Goal: Task Accomplishment & Management: Complete application form

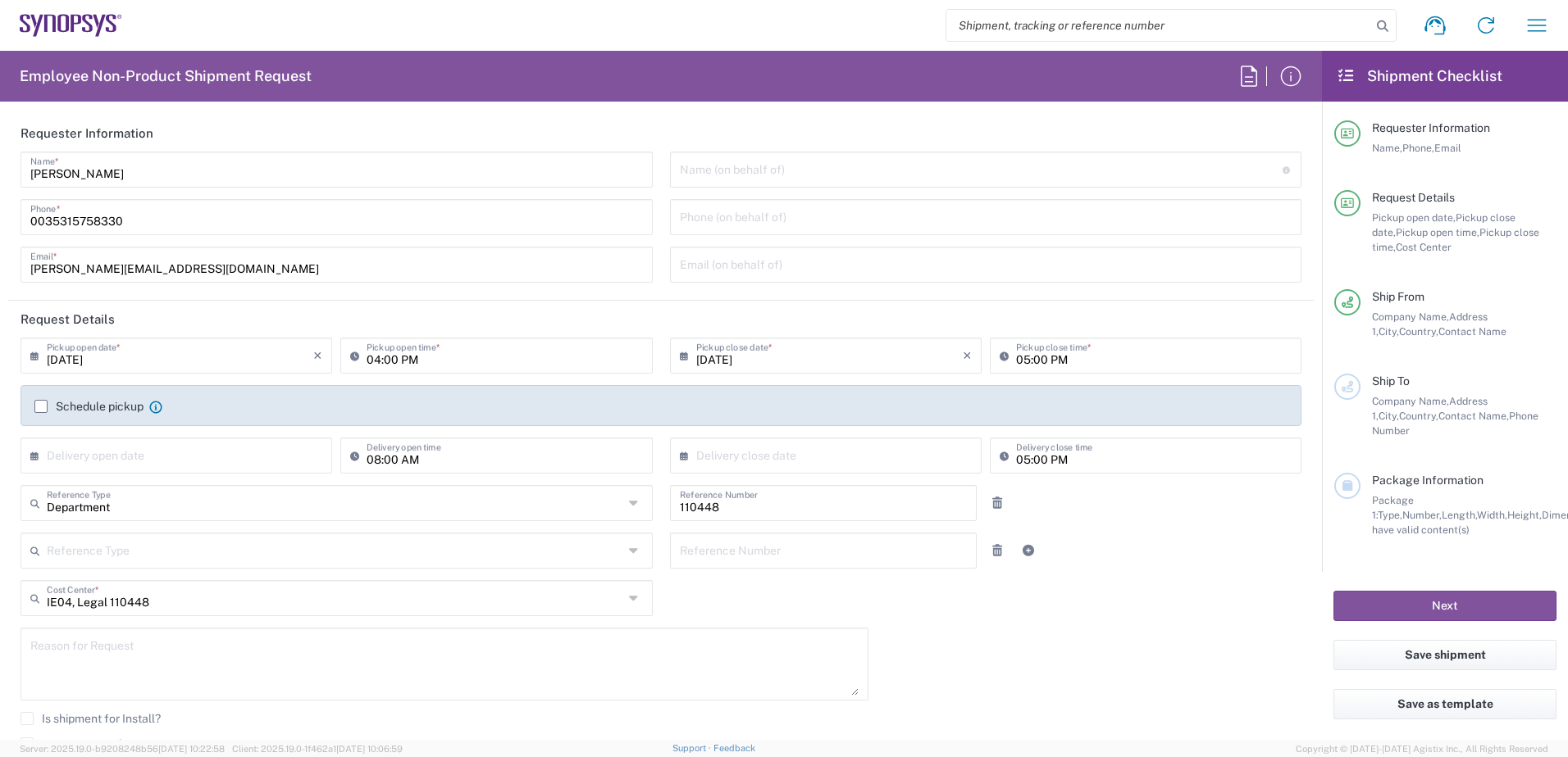
type input "[GEOGRAPHIC_DATA] IE02"
click at [251, 355] on input "[DATE]" at bounding box center [180, 355] width 266 height 28
click at [156, 505] on span "23" at bounding box center [155, 504] width 24 height 23
type input "[DATE]"
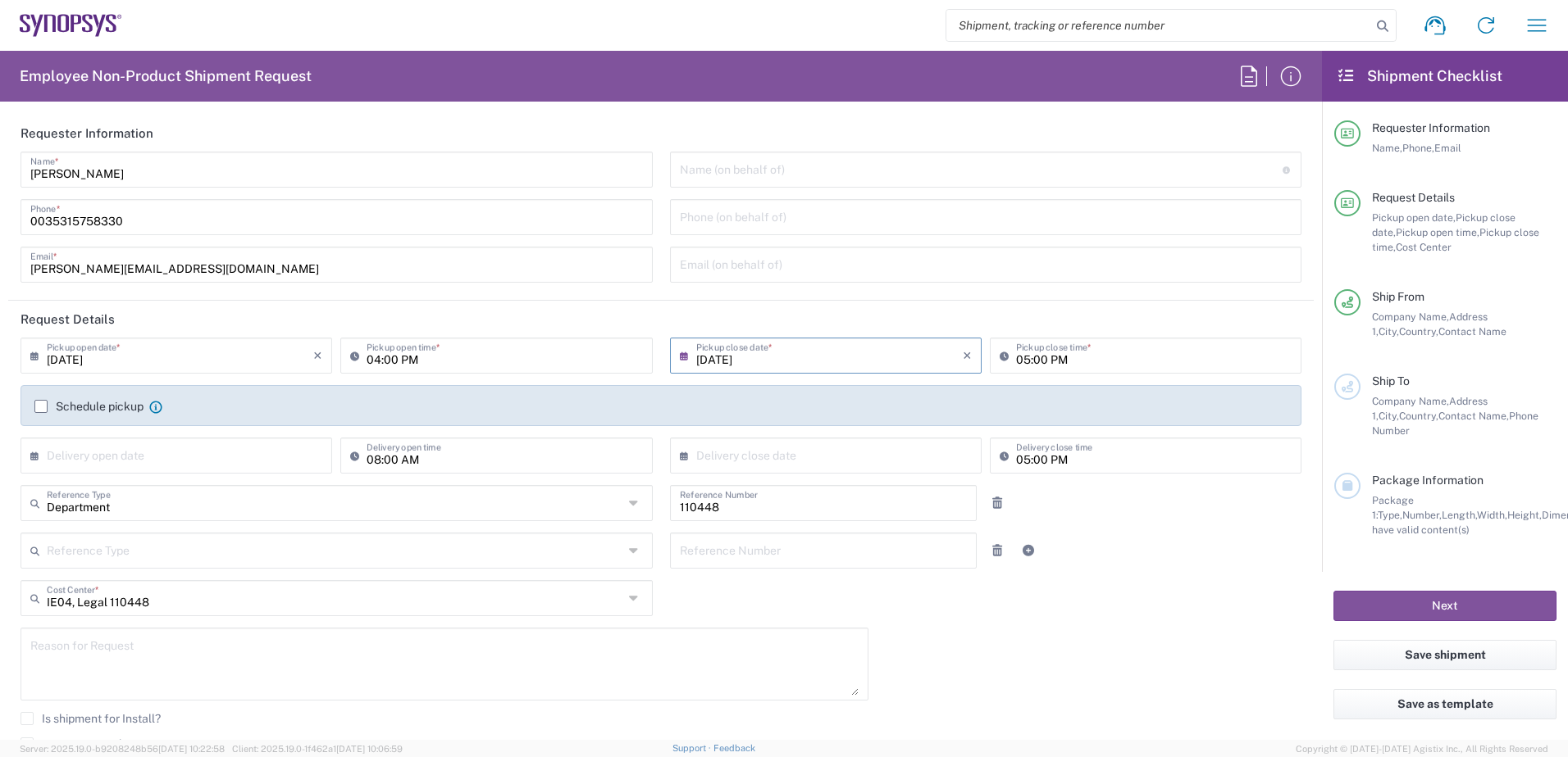
click at [199, 457] on input "text" at bounding box center [180, 454] width 266 height 28
click at [149, 603] on span "23" at bounding box center [155, 603] width 24 height 23
type input "[DATE]"
click at [750, 458] on input "text" at bounding box center [829, 454] width 266 height 28
drag, startPoint x: 784, startPoint y: 606, endPoint x: 942, endPoint y: 524, distance: 178.0
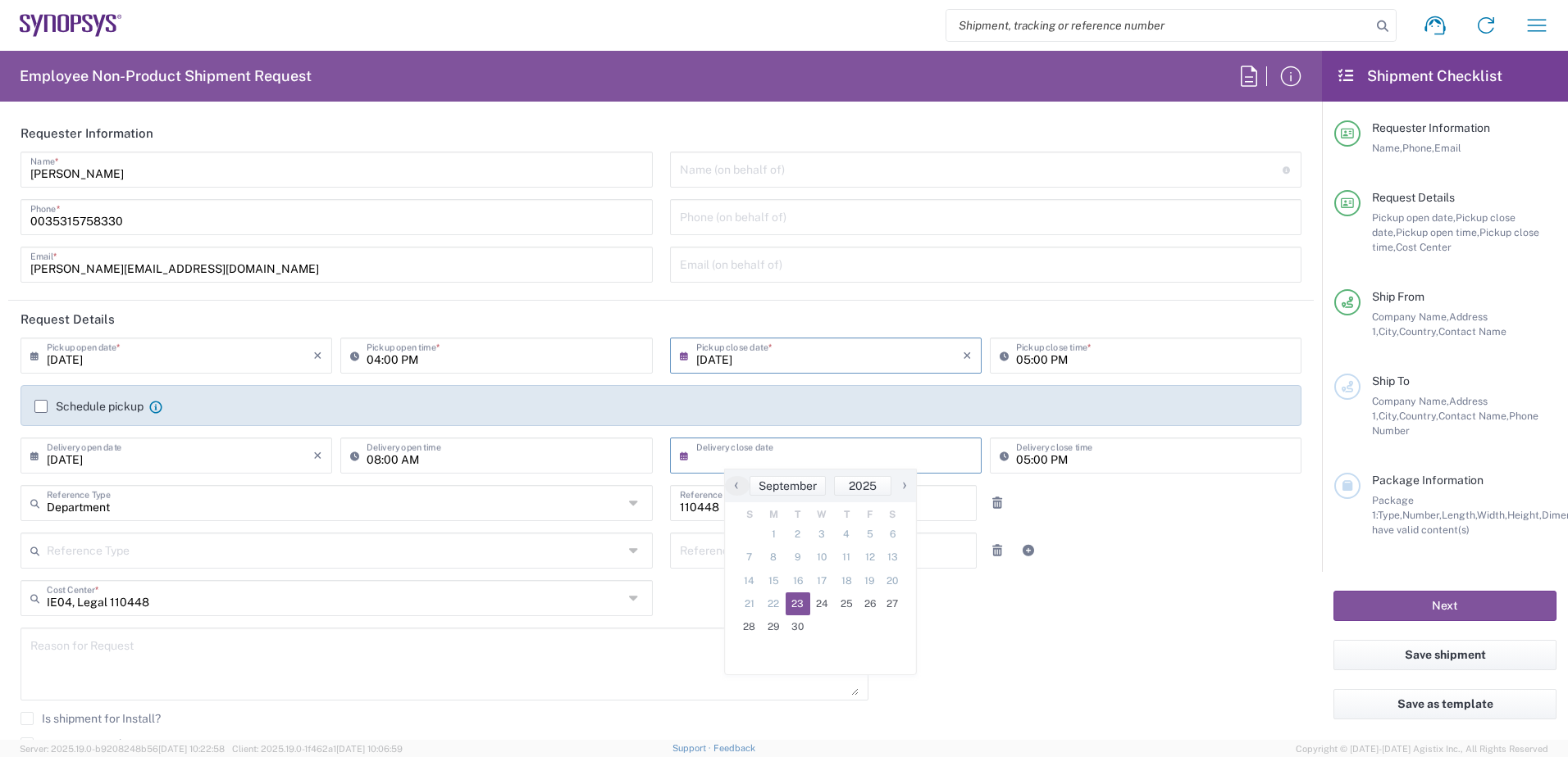
click at [795, 599] on span "23" at bounding box center [797, 603] width 24 height 23
type input "[DATE]"
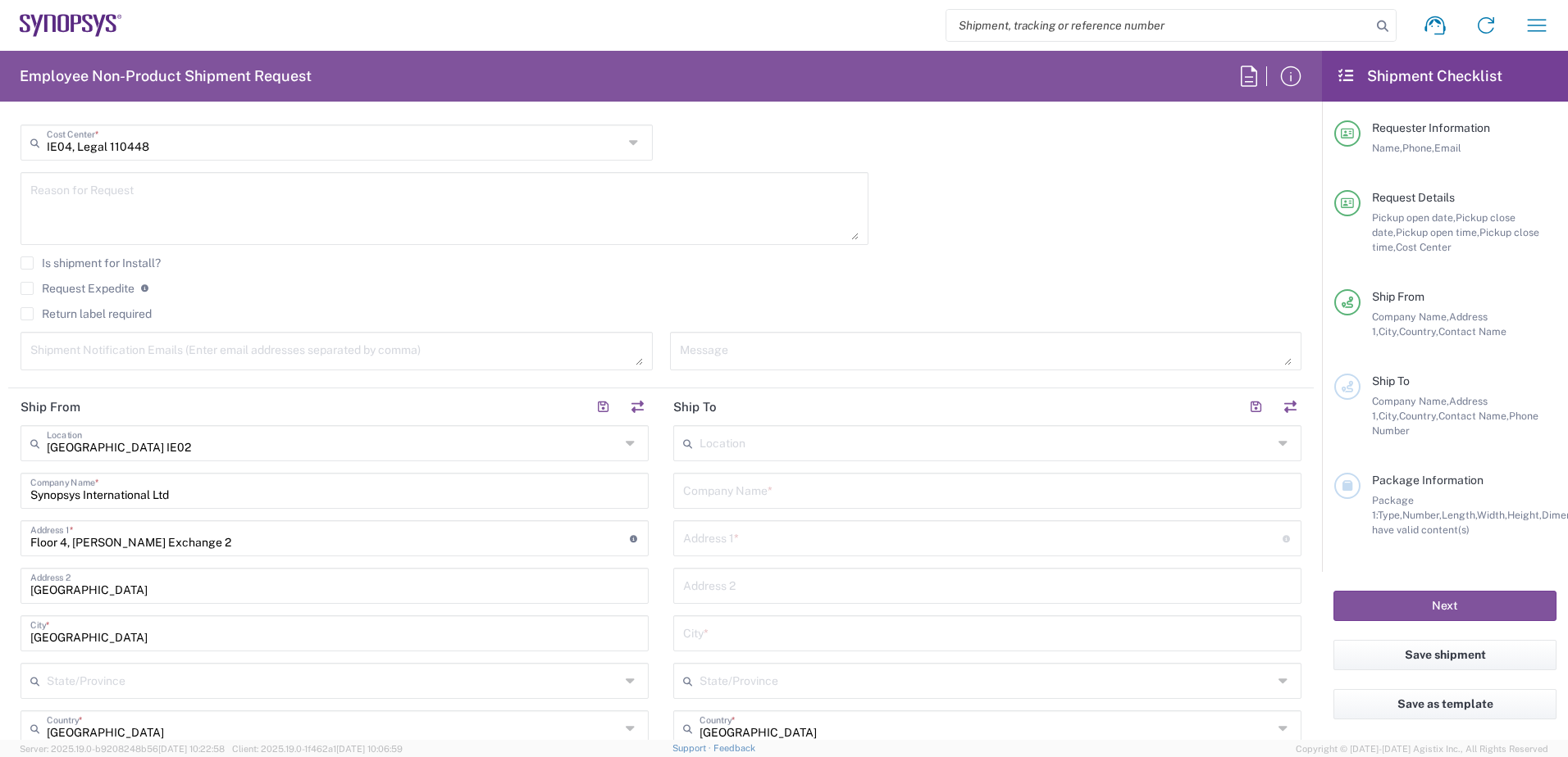
scroll to position [519, 0]
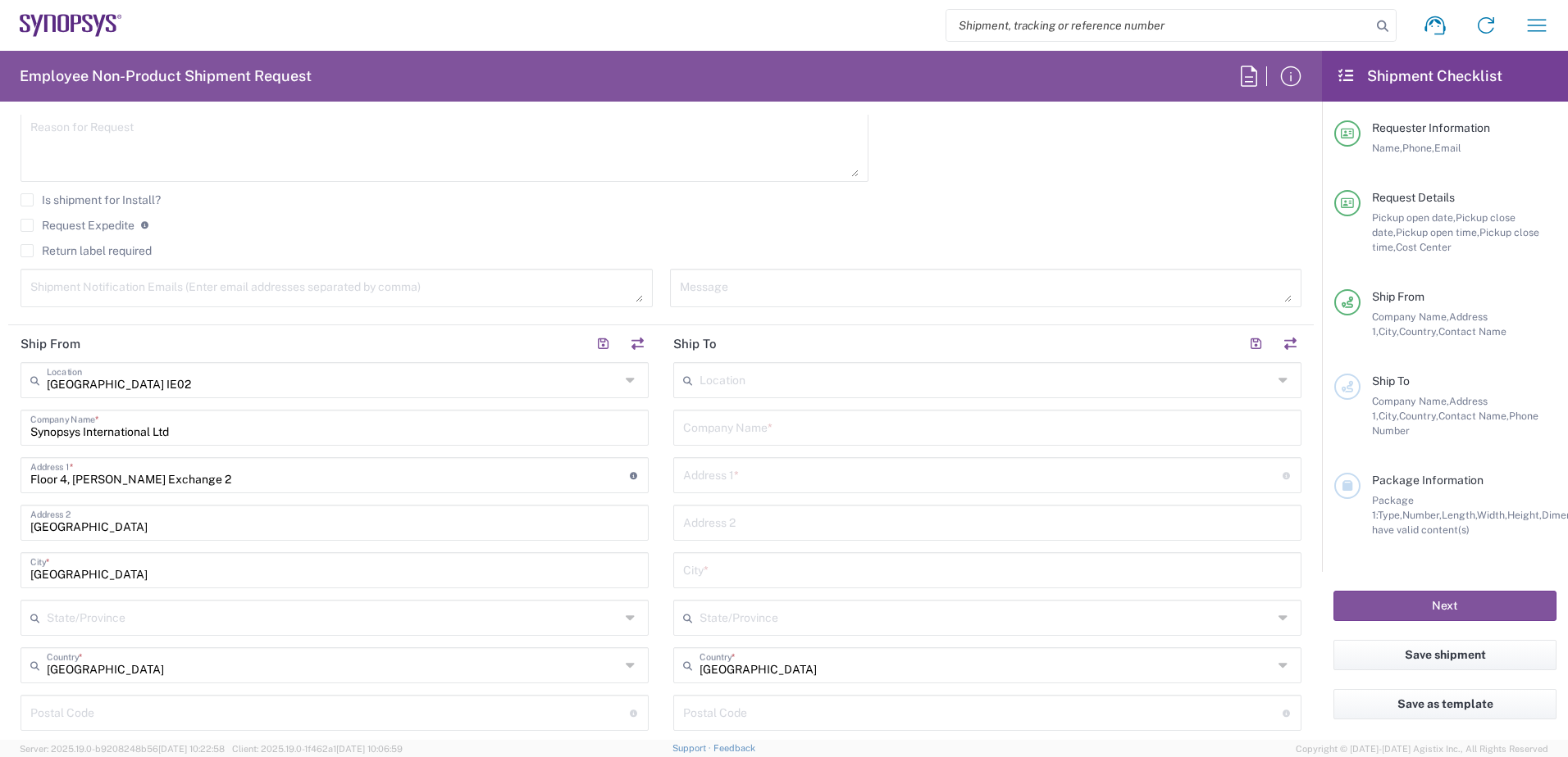
click at [730, 430] on input "text" at bounding box center [986, 427] width 608 height 28
paste input "DLA Piper"
type input "DLA Piper"
click at [833, 483] on input "text" at bounding box center [982, 474] width 599 height 28
paste input "[PERSON_NAME][GEOGRAPHIC_DATA], [STREET_ADDRESS][PERSON_NAME]"
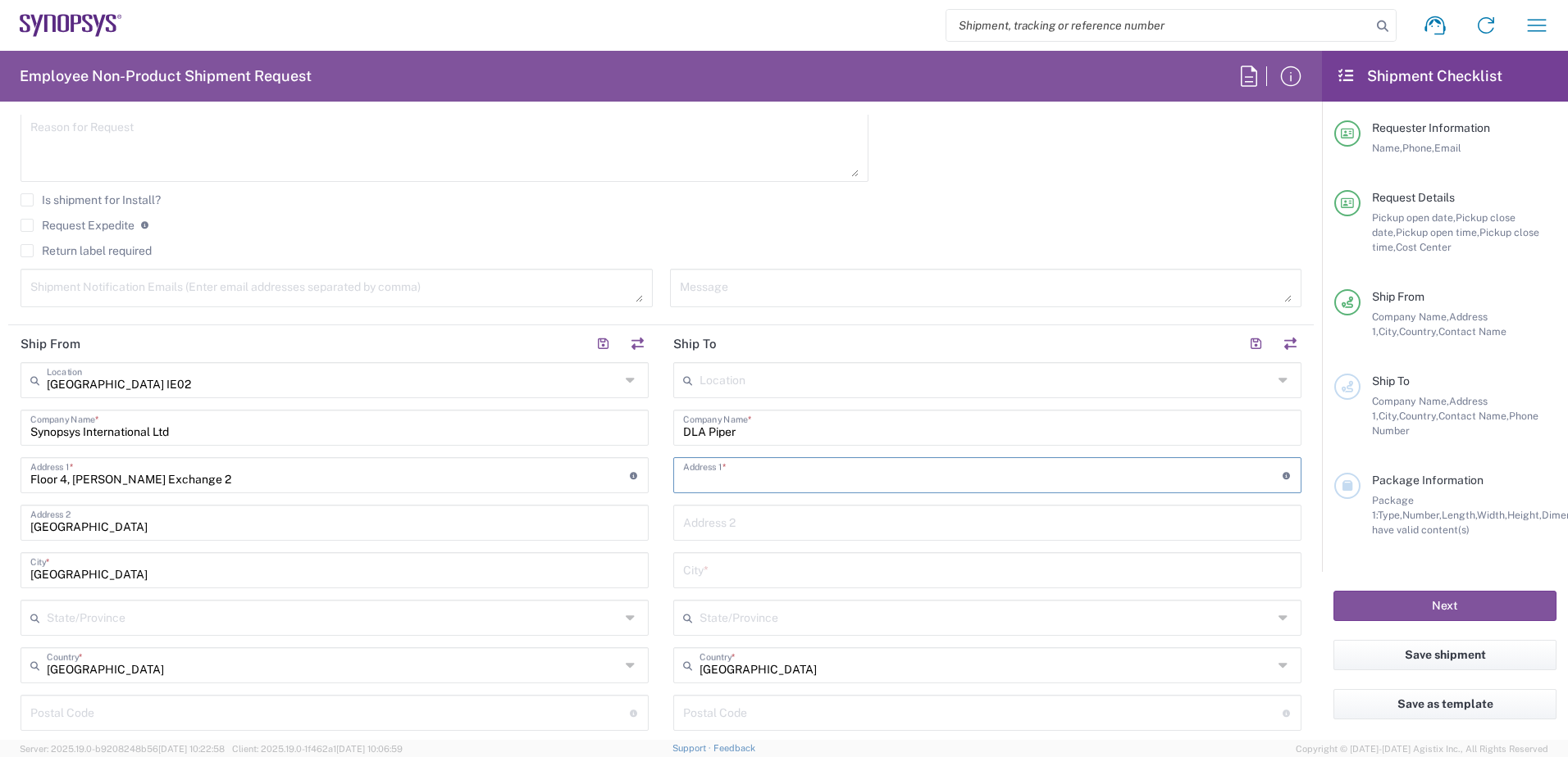
type input "[PERSON_NAME][GEOGRAPHIC_DATA], [STREET_ADDRESS][PERSON_NAME]"
type input "[GEOGRAPHIC_DATA]"
type input "S1 4FT"
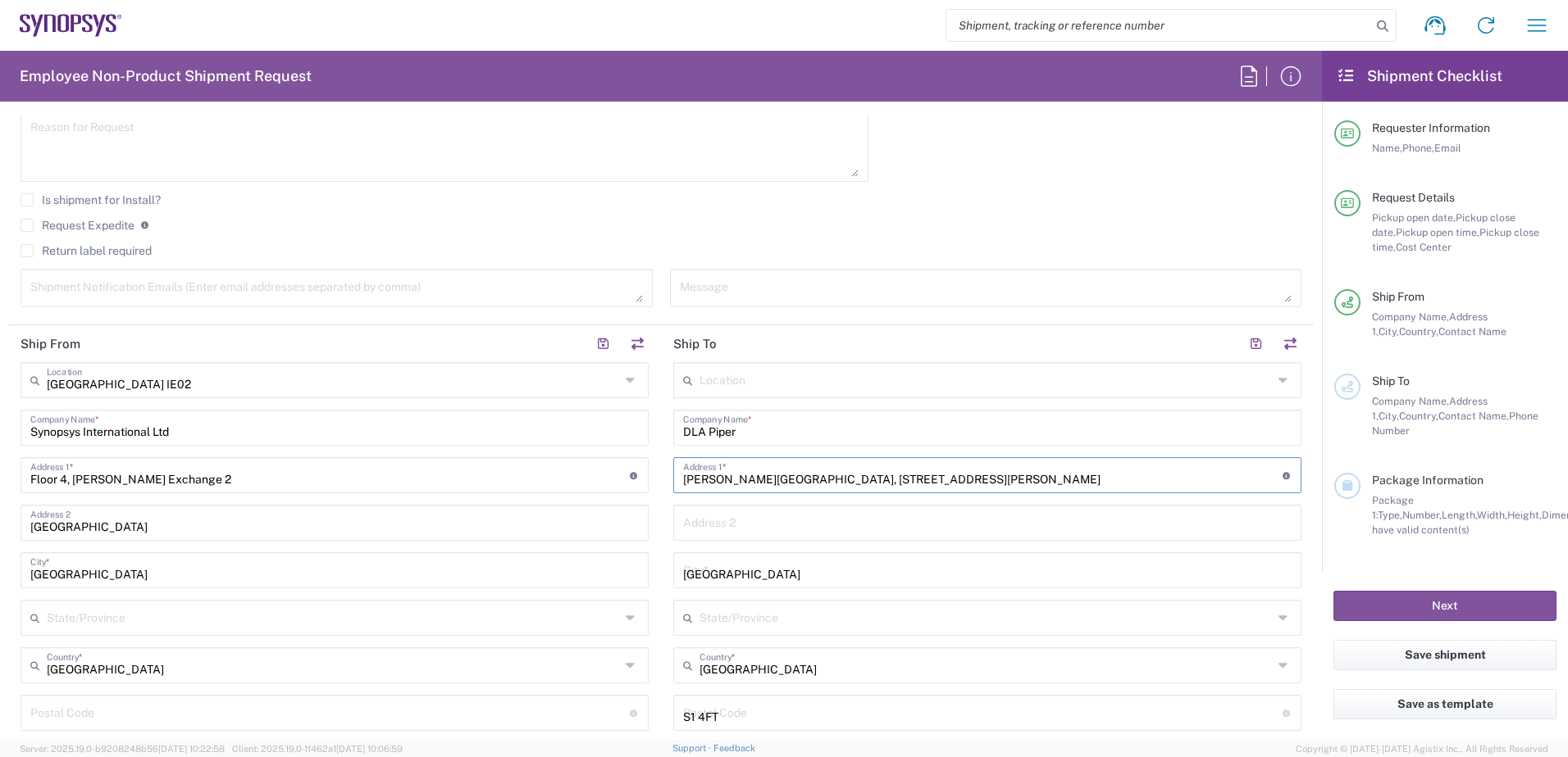
type input "02073490296"
type input "[PERSON_NAME][GEOGRAPHIC_DATA], [STREET_ADDRESS][PERSON_NAME]"
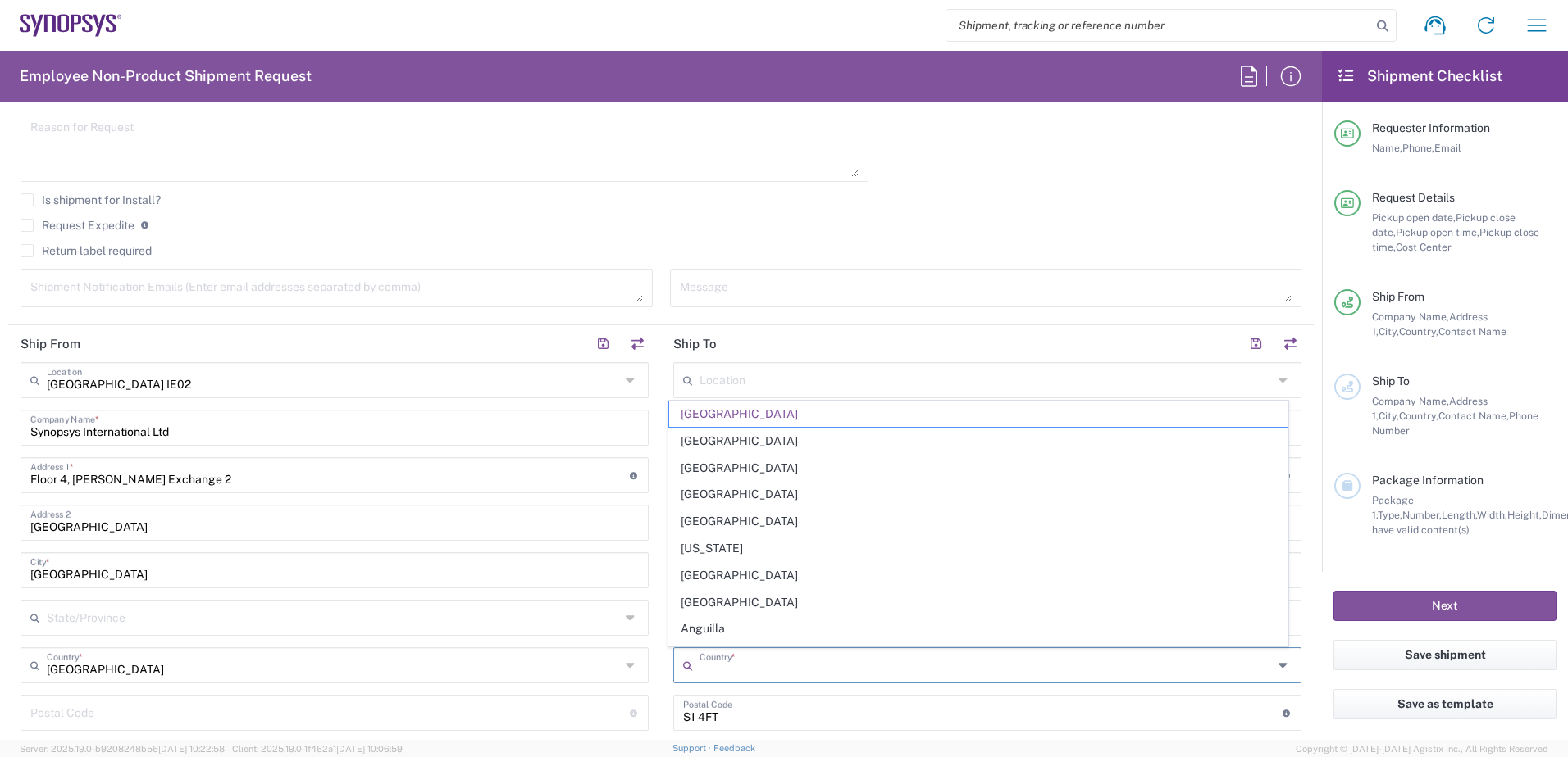
click at [788, 660] on input "text" at bounding box center [986, 664] width 573 height 28
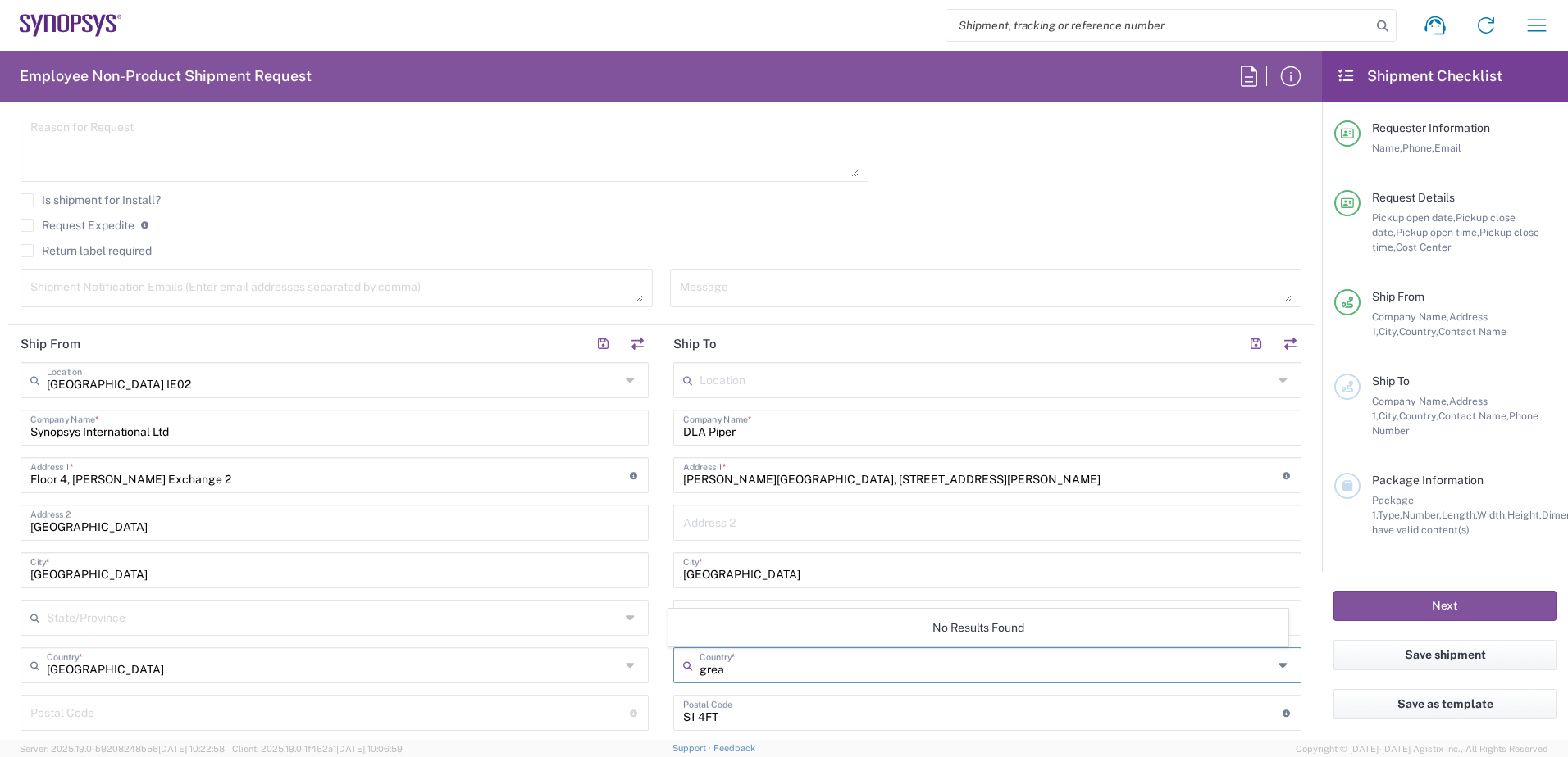
type input "great"
drag, startPoint x: 748, startPoint y: 672, endPoint x: 616, endPoint y: 669, distance: 132.0
click at [616, 669] on div "Ship From [GEOGRAPHIC_DATA] IE02 Location [GEOGRAPHIC_DATA] [GEOGRAPHIC_DATA] D…" at bounding box center [661, 691] width 1305 height 732
click at [1263, 669] on div "Country *" at bounding box center [986, 665] width 628 height 36
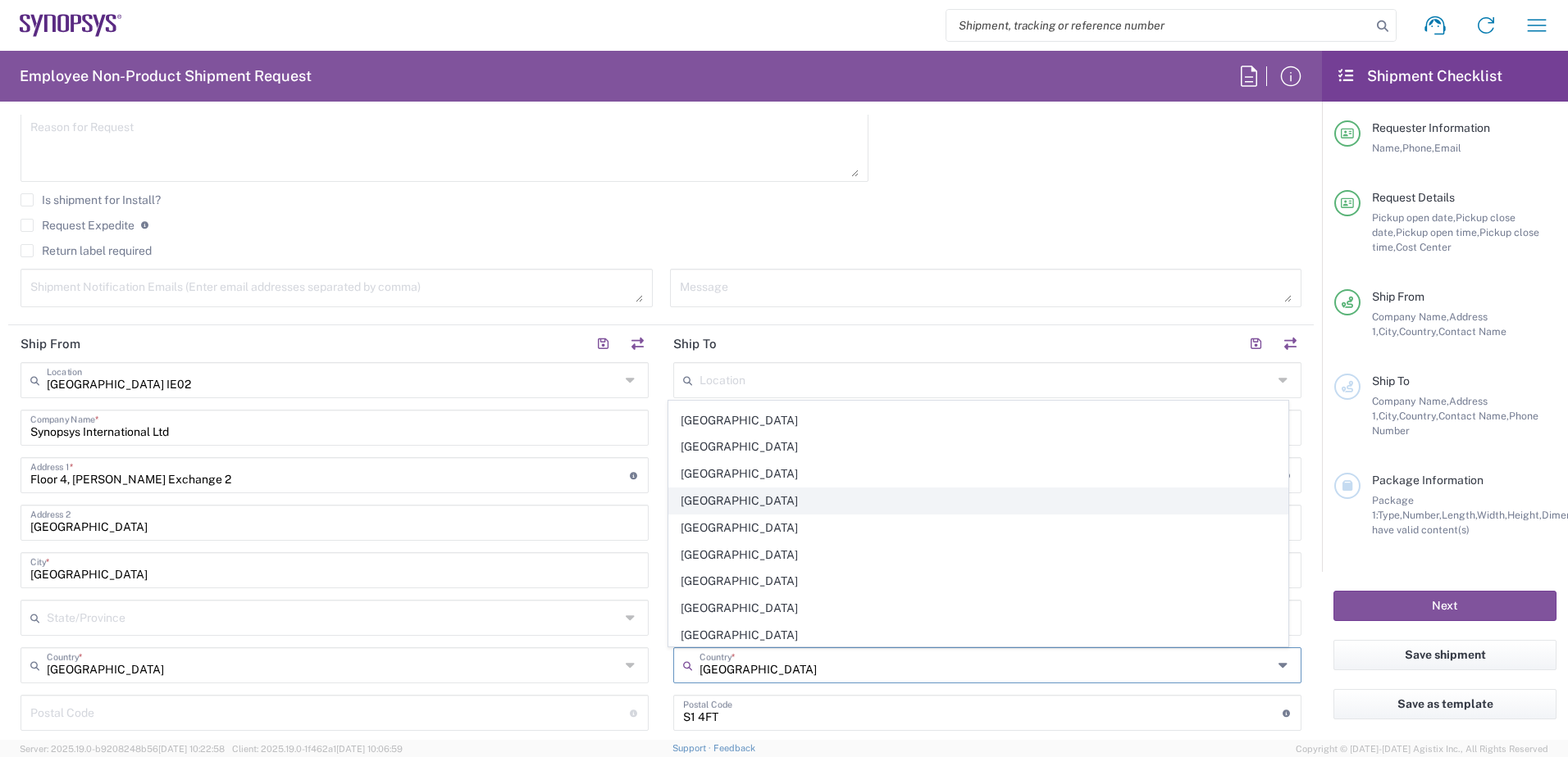
scroll to position [6202, 0]
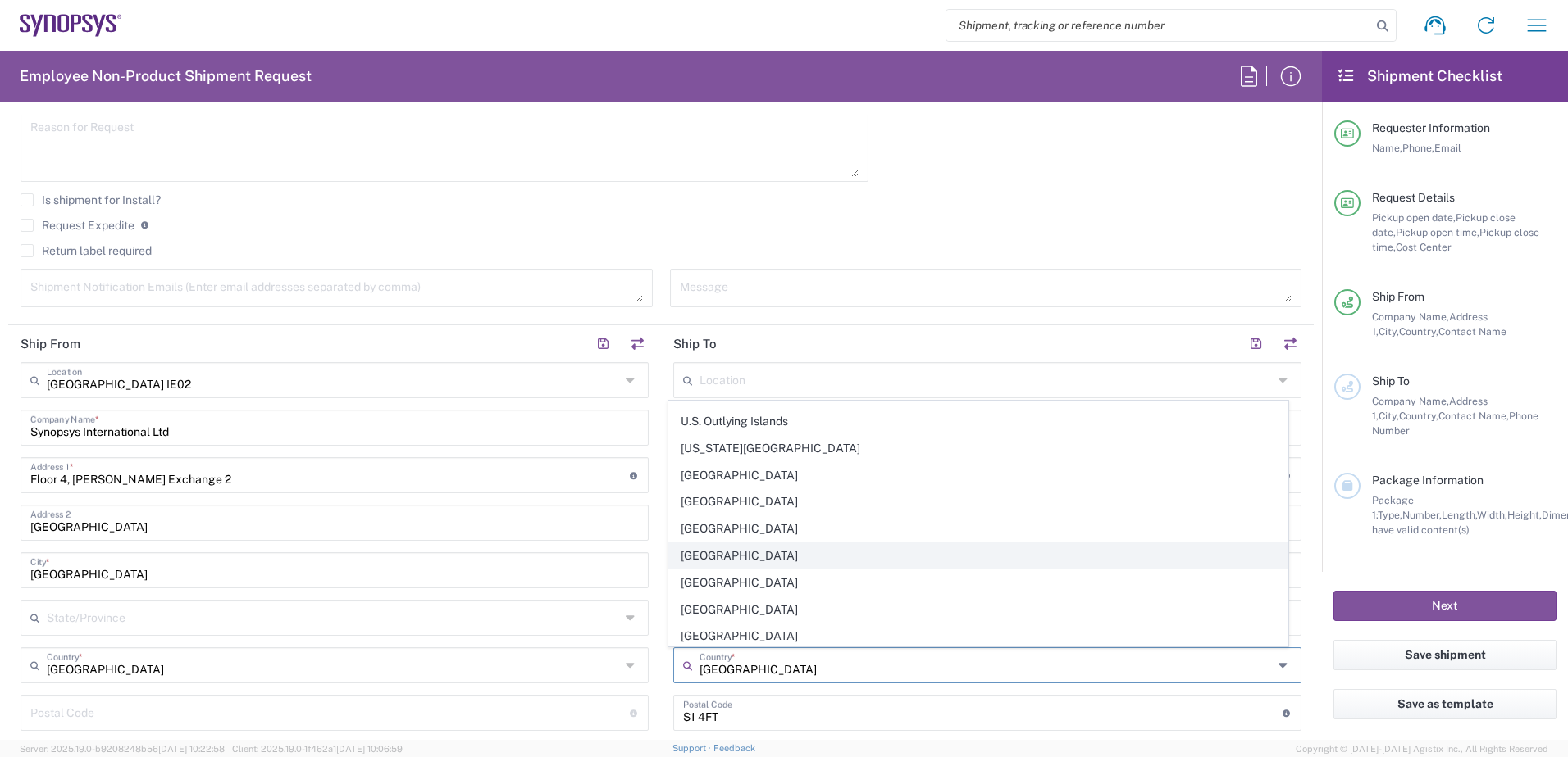
click at [756, 560] on span "[GEOGRAPHIC_DATA]" at bounding box center [979, 556] width 619 height 25
type input "[GEOGRAPHIC_DATA]"
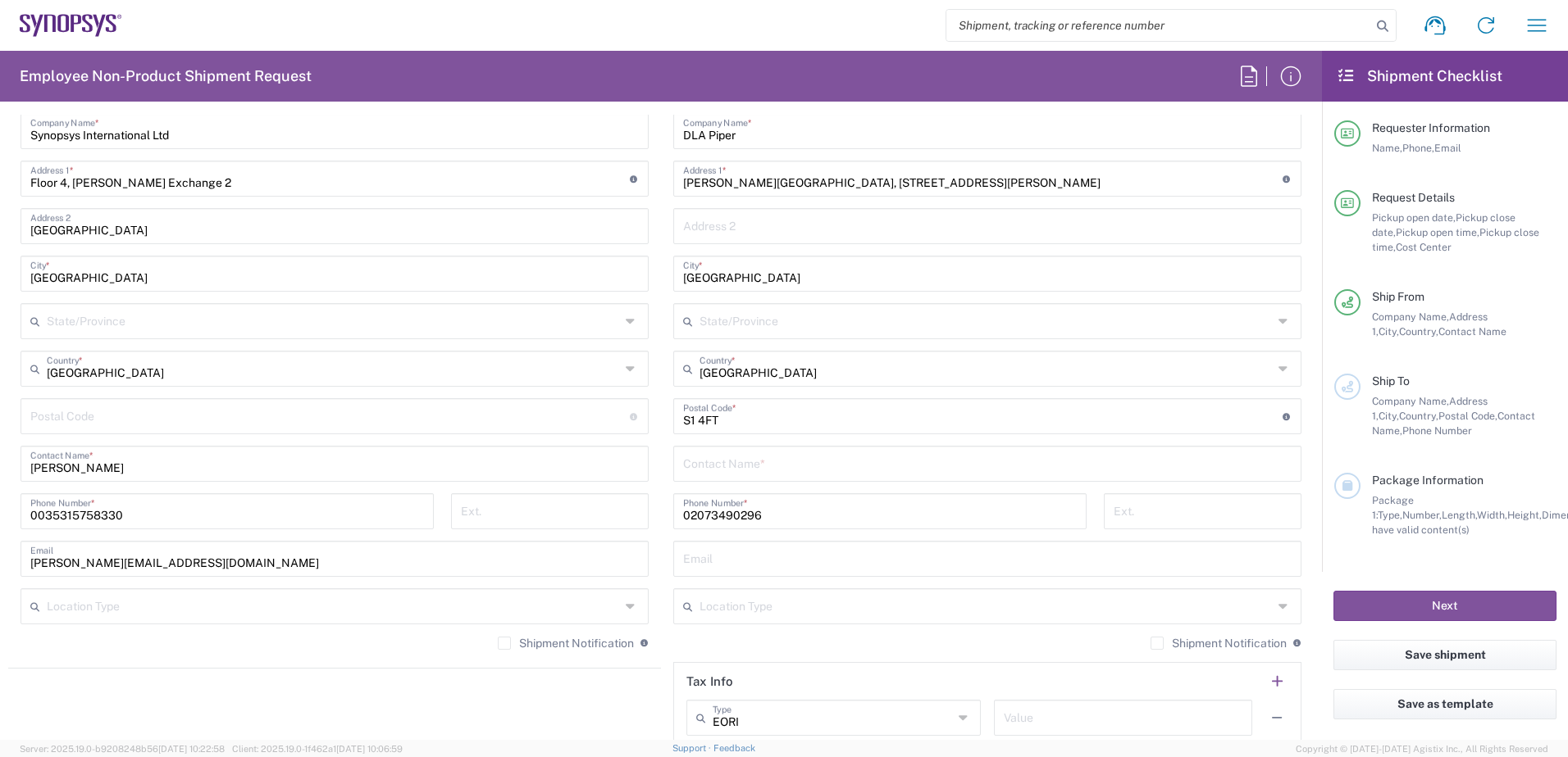
scroll to position [869, 0]
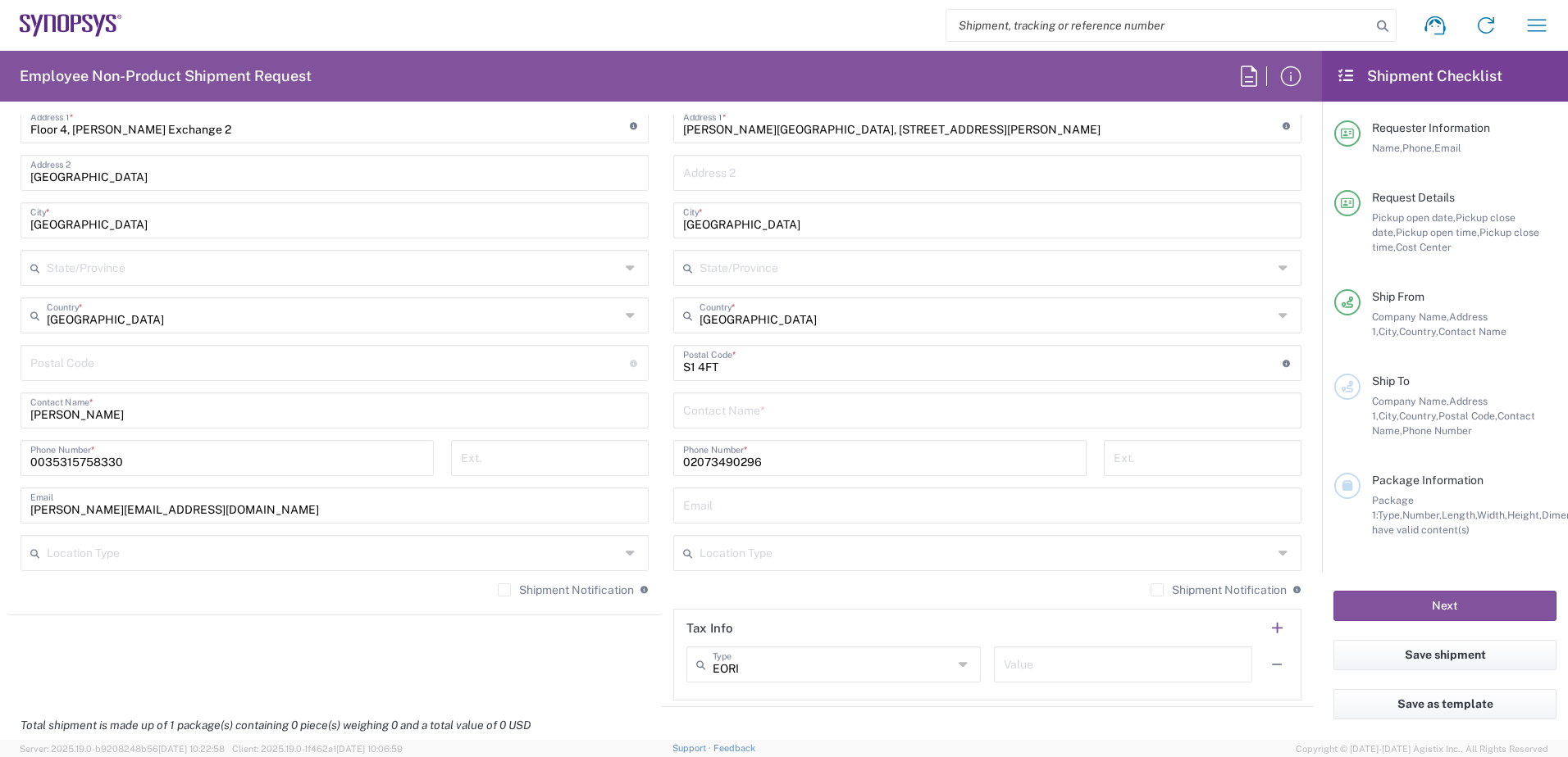
click at [801, 409] on input "text" at bounding box center [986, 409] width 608 height 28
type input "[PERSON_NAME]"
click at [781, 455] on input "02073490296" at bounding box center [879, 457] width 393 height 28
drag, startPoint x: 795, startPoint y: 460, endPoint x: 581, endPoint y: 451, distance: 214.2
click at [580, 455] on div "Ship From [GEOGRAPHIC_DATA] IE02 Location [GEOGRAPHIC_DATA] [GEOGRAPHIC_DATA] D…" at bounding box center [661, 341] width 1305 height 732
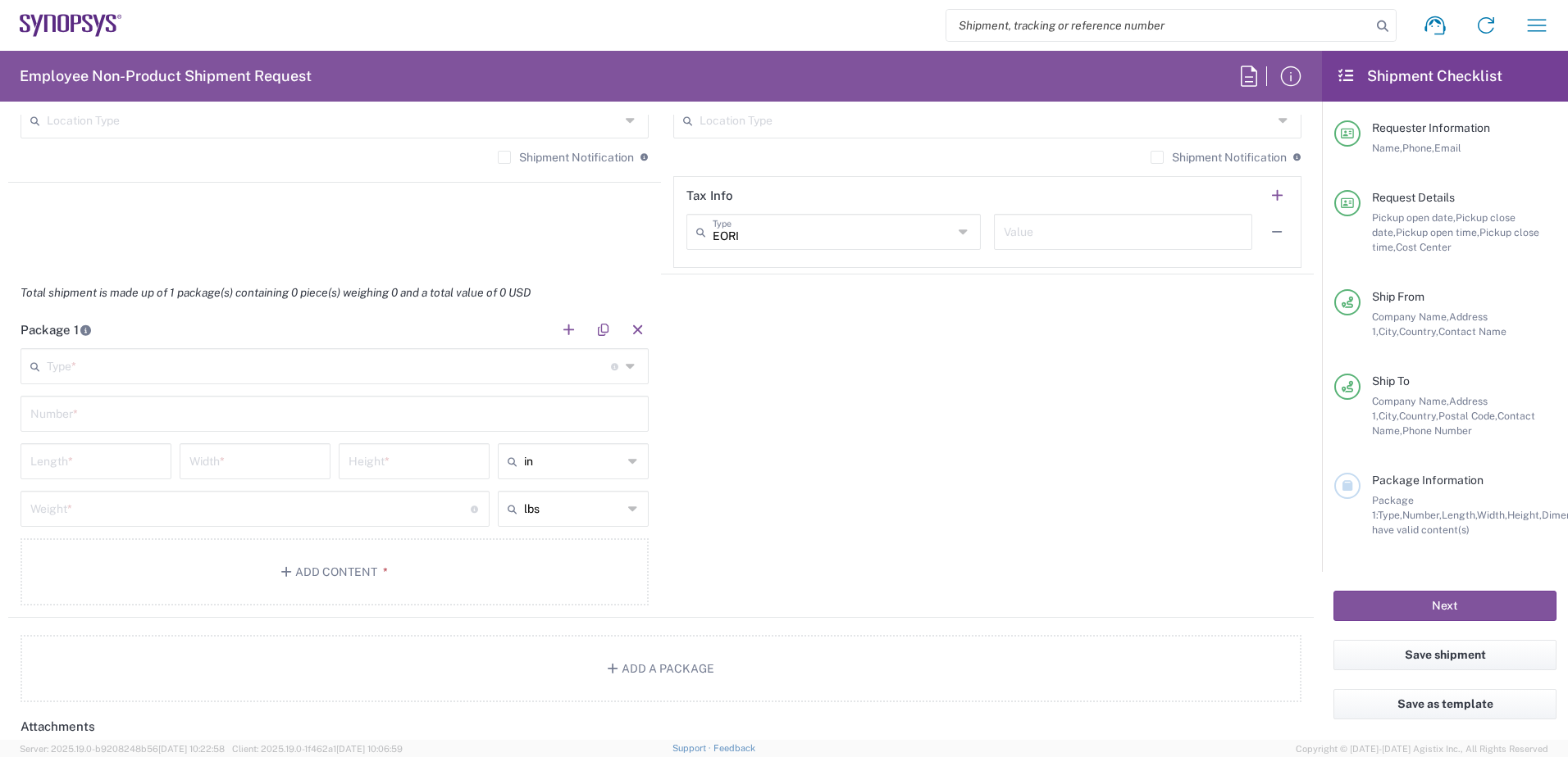
scroll to position [1302, 0]
type input "[PHONE_NUMBER]"
click at [283, 370] on input "text" at bounding box center [329, 365] width 564 height 28
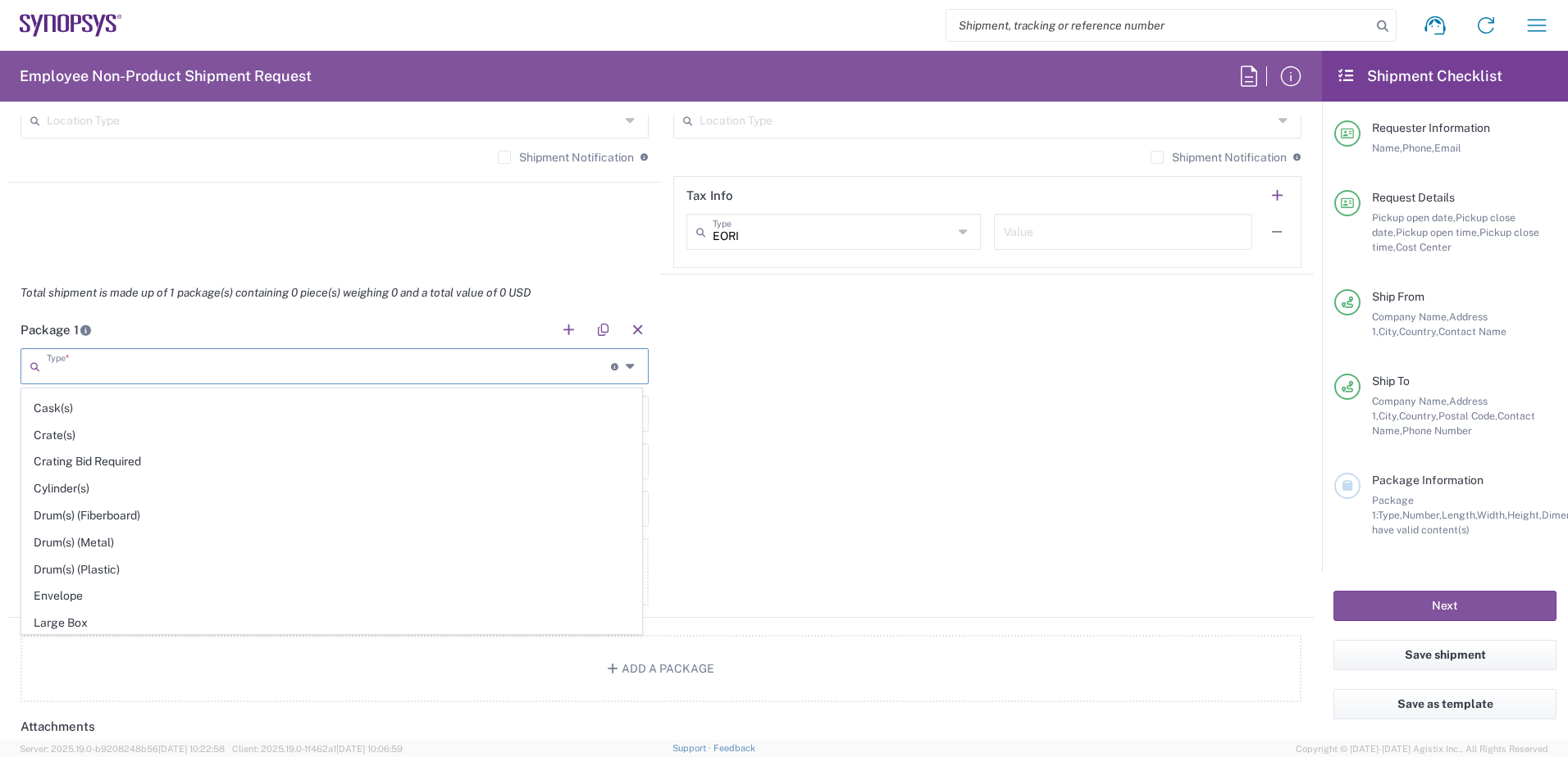
scroll to position [321, 0]
drag, startPoint x: 128, startPoint y: 565, endPoint x: 228, endPoint y: 565, distance: 100.0
click at [135, 565] on span "Envelope" at bounding box center [331, 564] width 619 height 25
type input "Envelope"
type input "1"
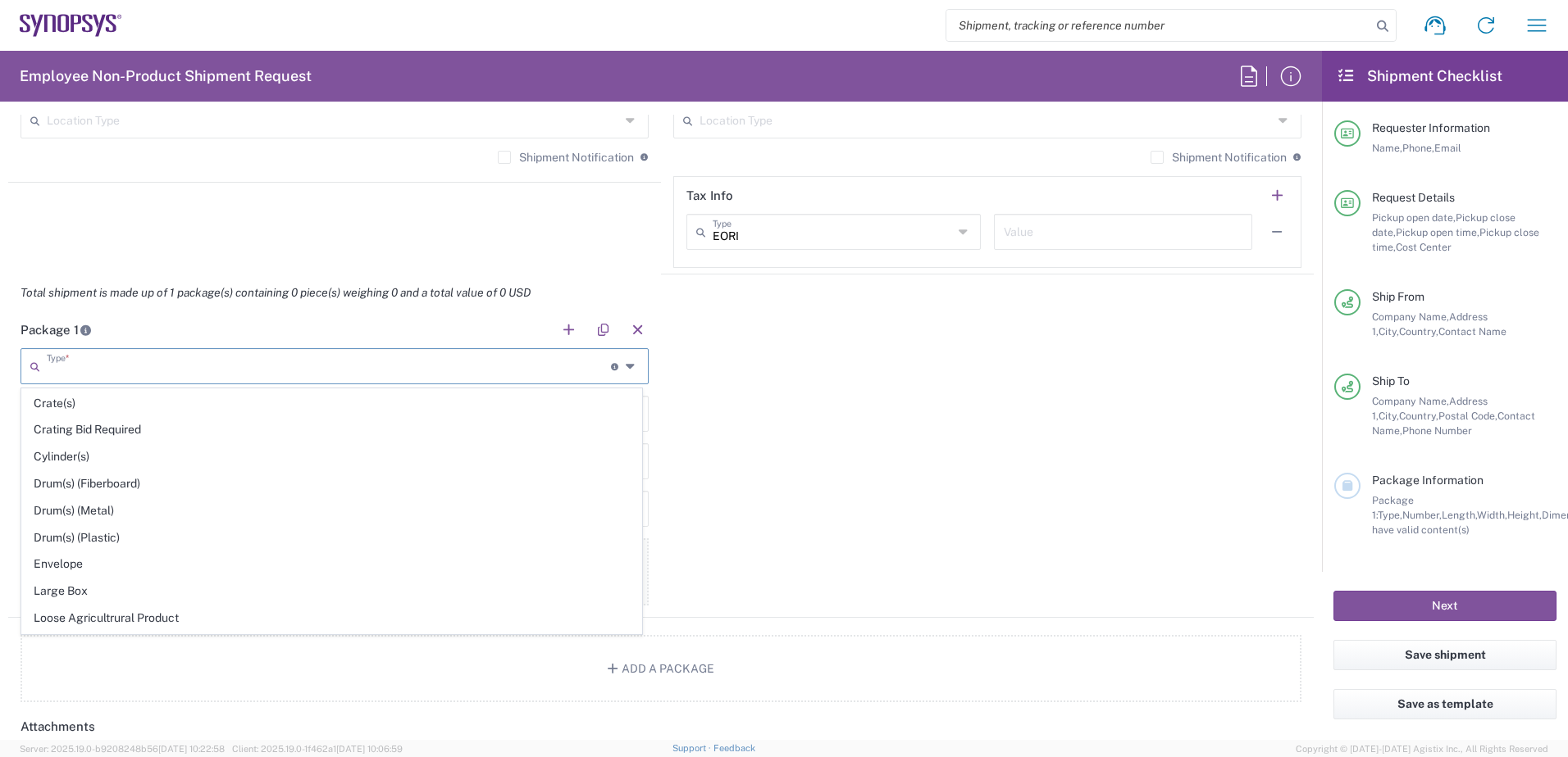
type input "9.5"
type input "12.5"
type input "0.25"
type input "1"
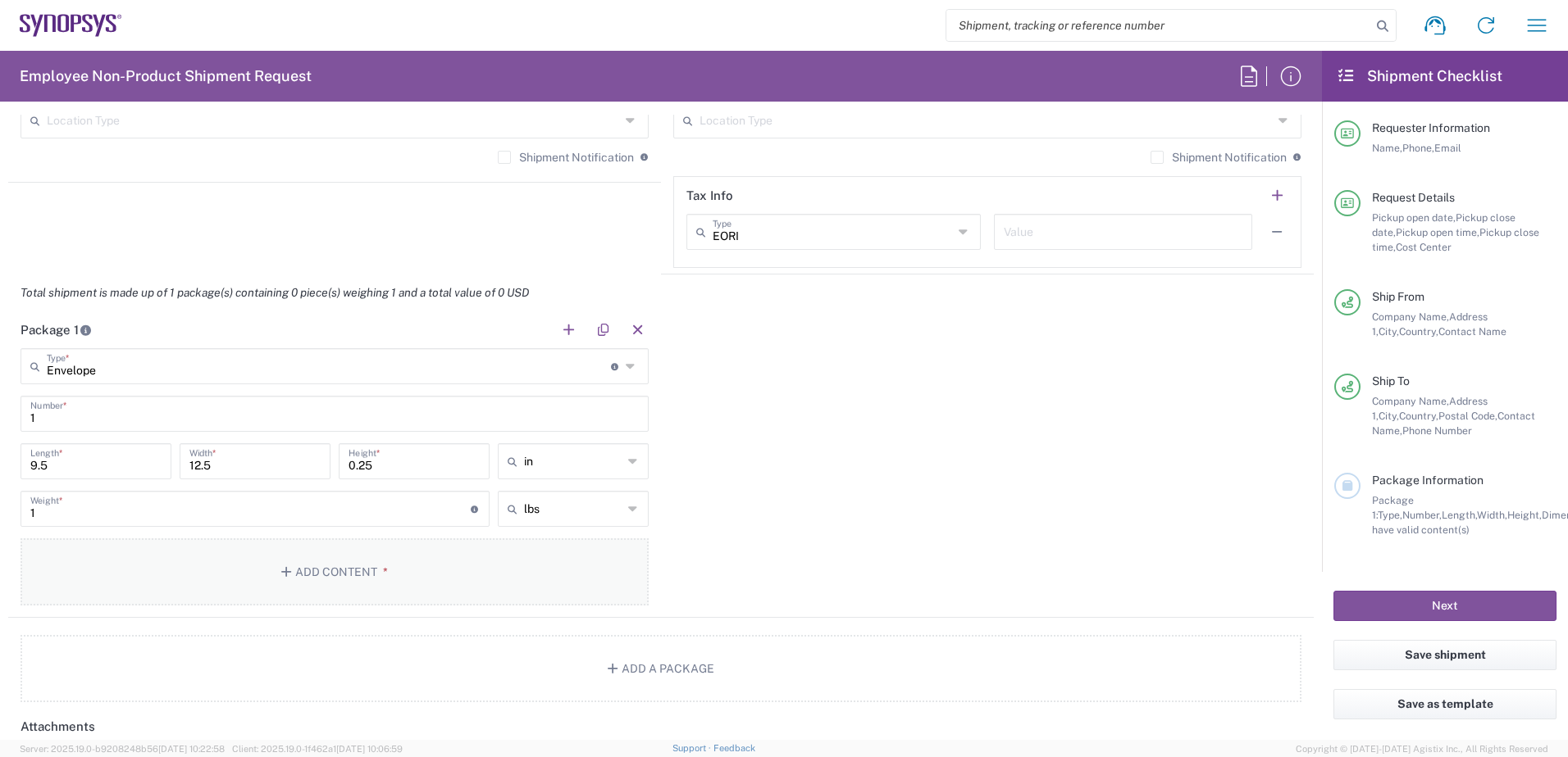
click at [409, 581] on button "Add Content *" at bounding box center [334, 572] width 628 height 67
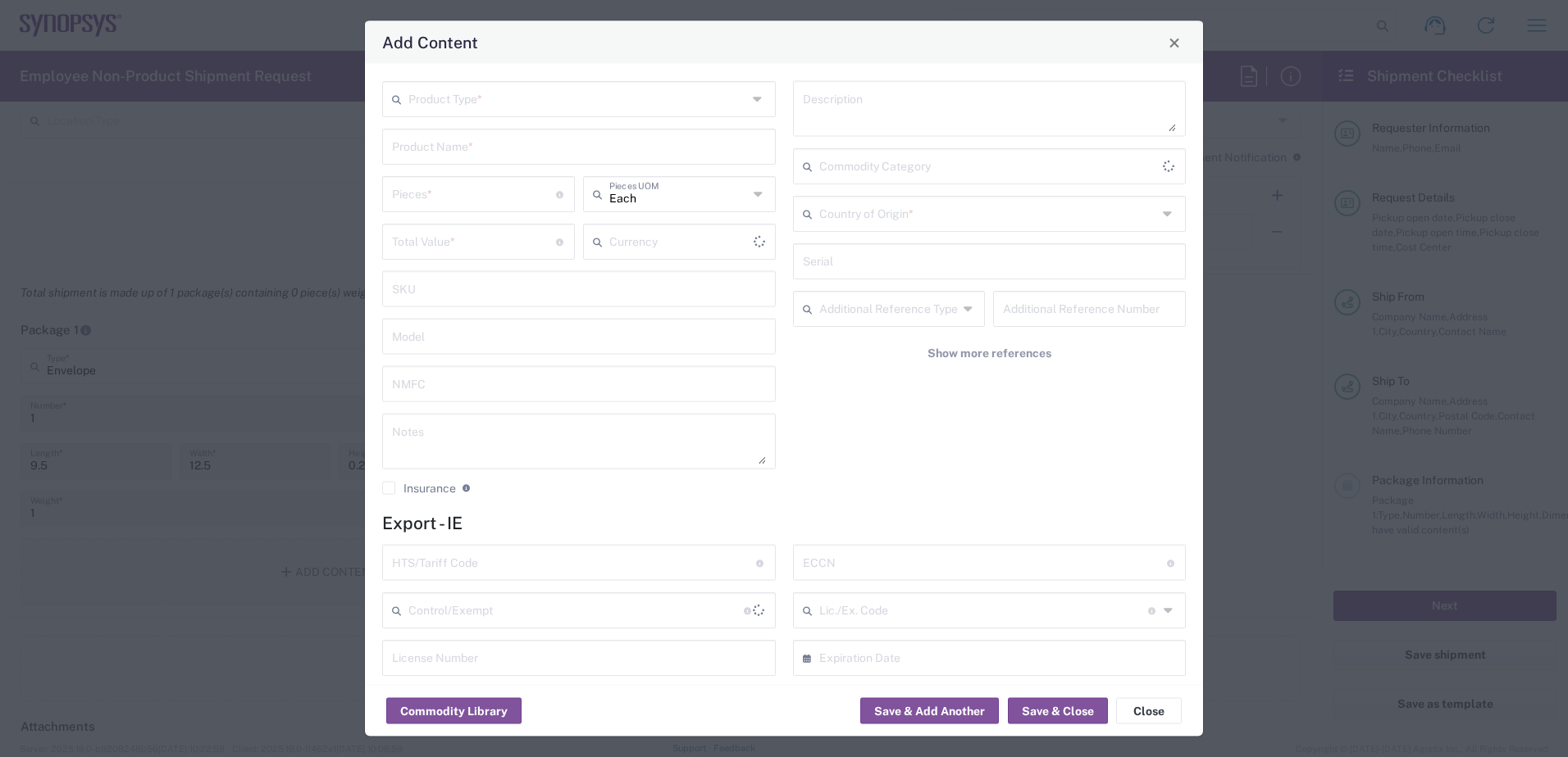
type input "US Dollar"
click at [505, 91] on input "text" at bounding box center [577, 98] width 339 height 28
drag, startPoint x: 428, startPoint y: 138, endPoint x: 914, endPoint y: 148, distance: 486.1
click at [447, 140] on span "Documents" at bounding box center [576, 135] width 384 height 25
type input "Documents"
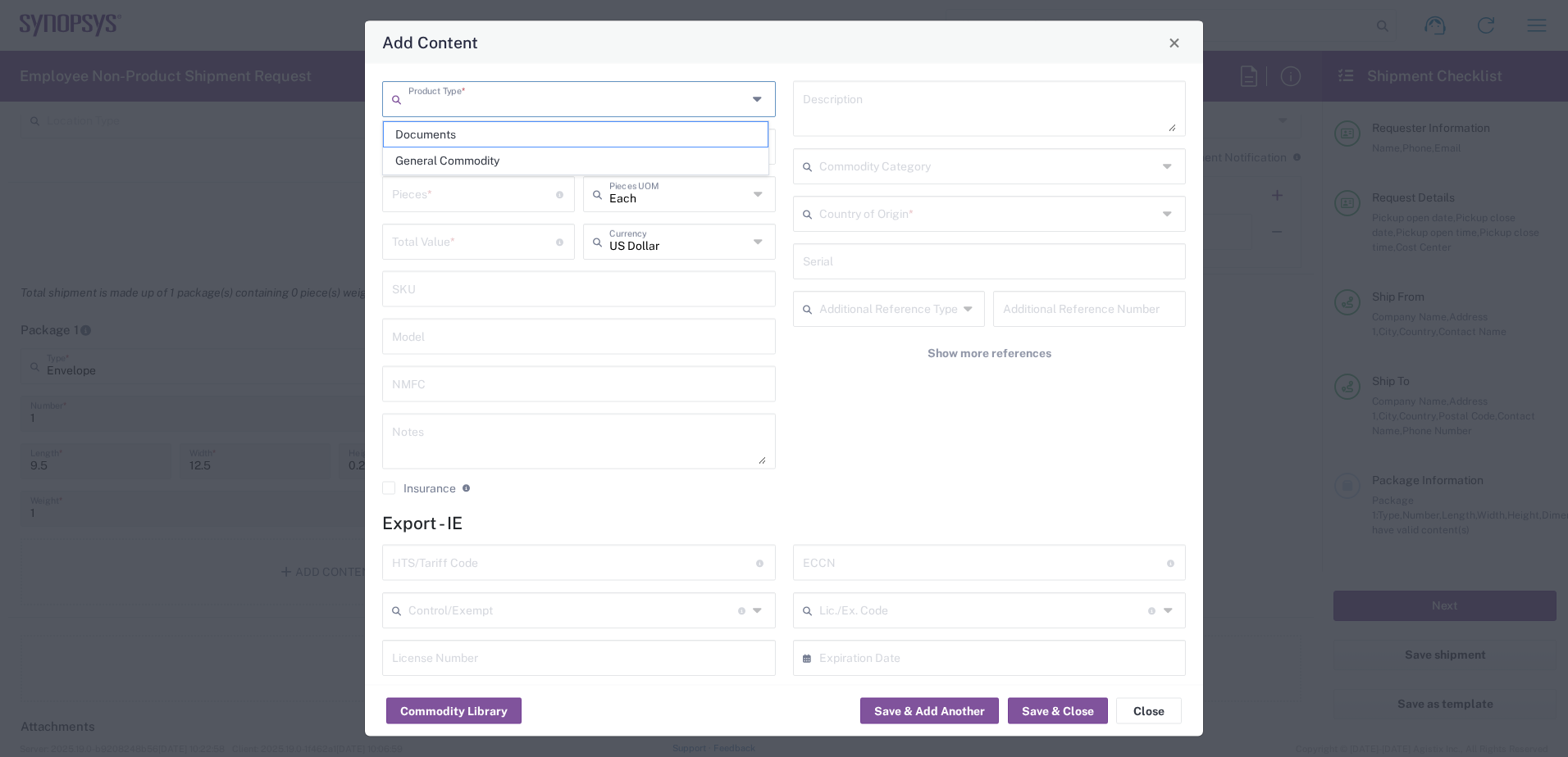
type input "Documents"
type input "1"
type textarea "Documents"
type input "[GEOGRAPHIC_DATA]"
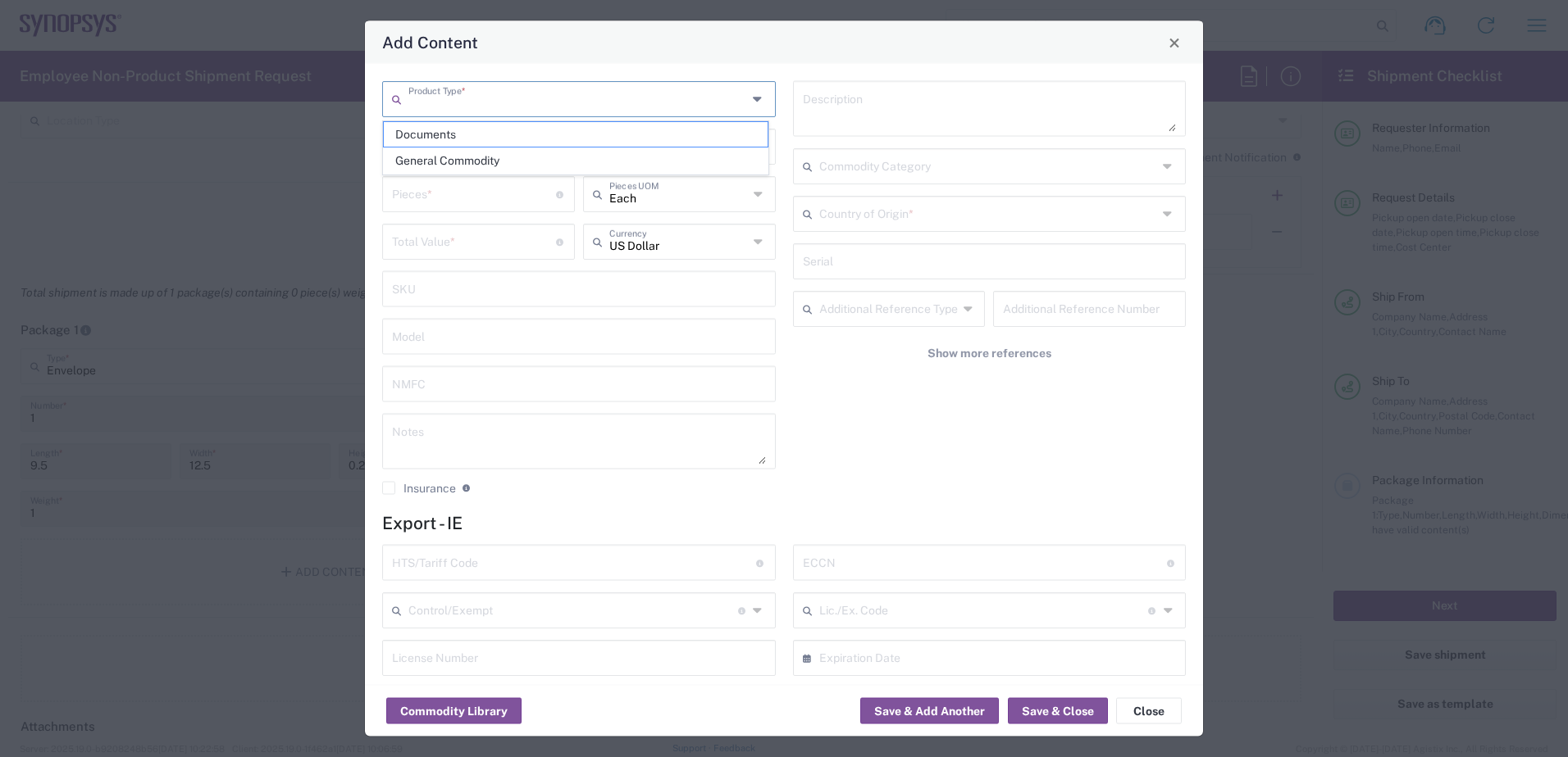
type input "0000.00.0000"
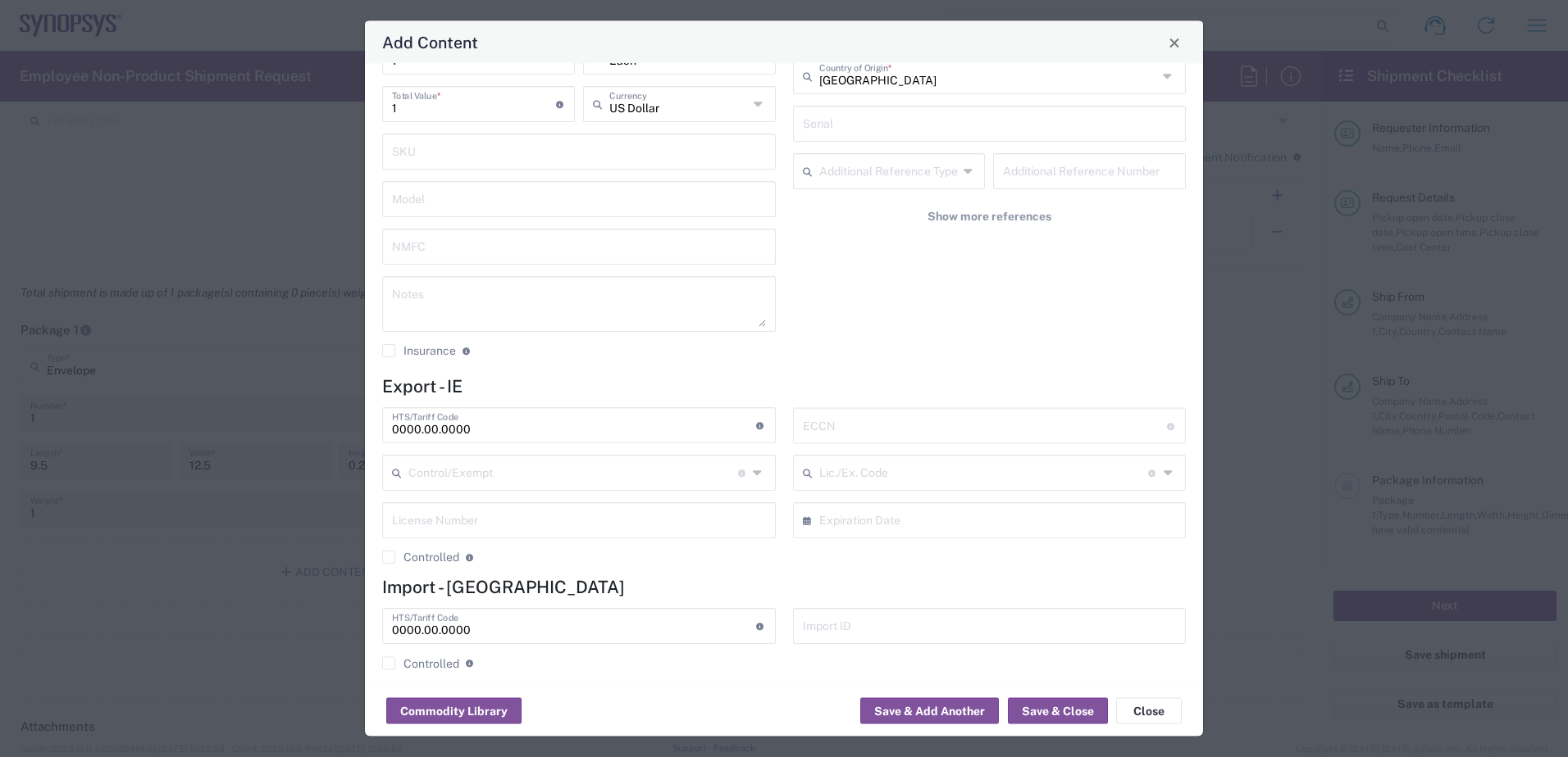
scroll to position [151, 0]
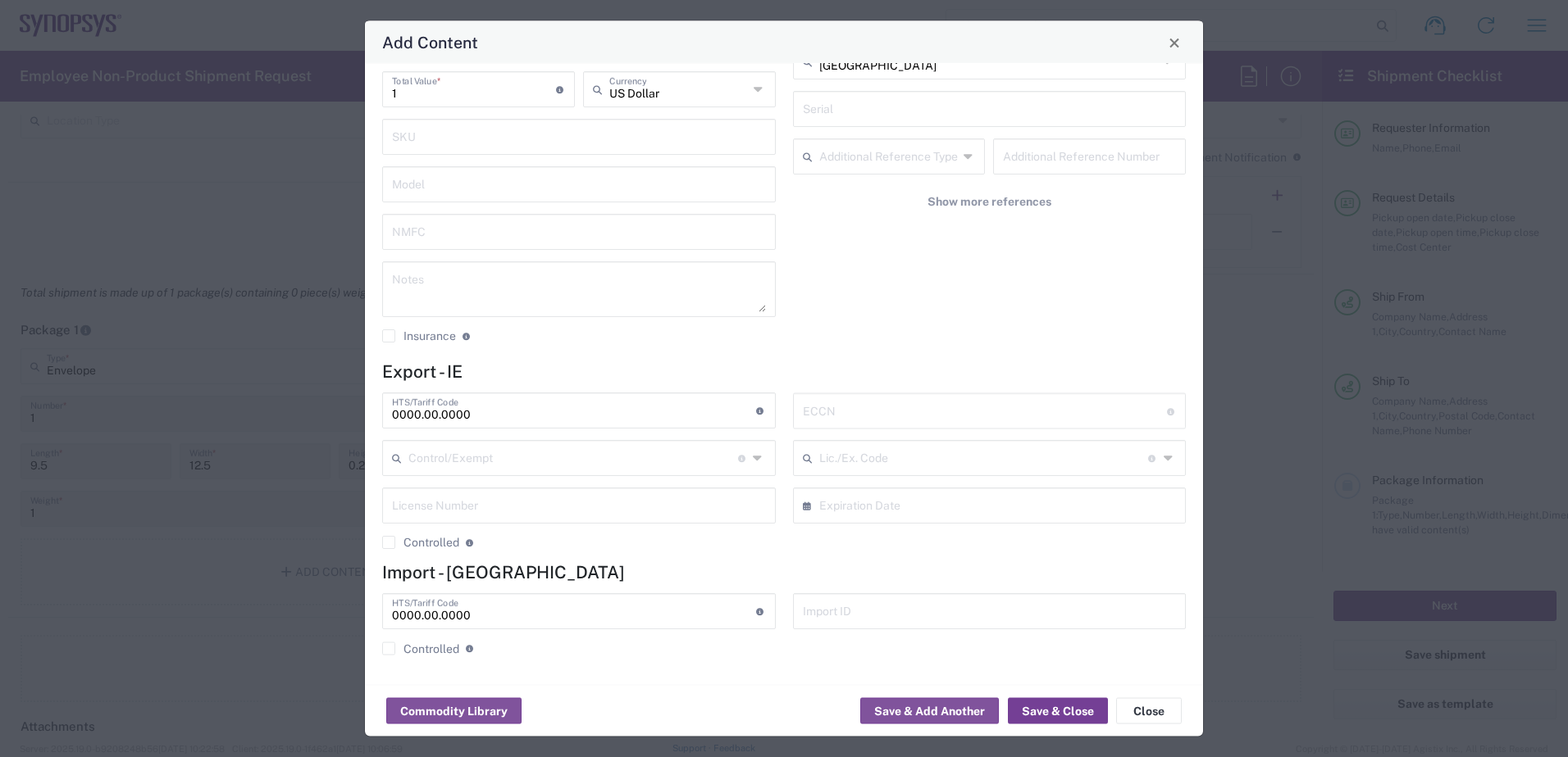
drag, startPoint x: 1066, startPoint y: 716, endPoint x: 1133, endPoint y: 673, distance: 79.6
click at [1068, 716] on button "Save & Close" at bounding box center [1058, 711] width 100 height 26
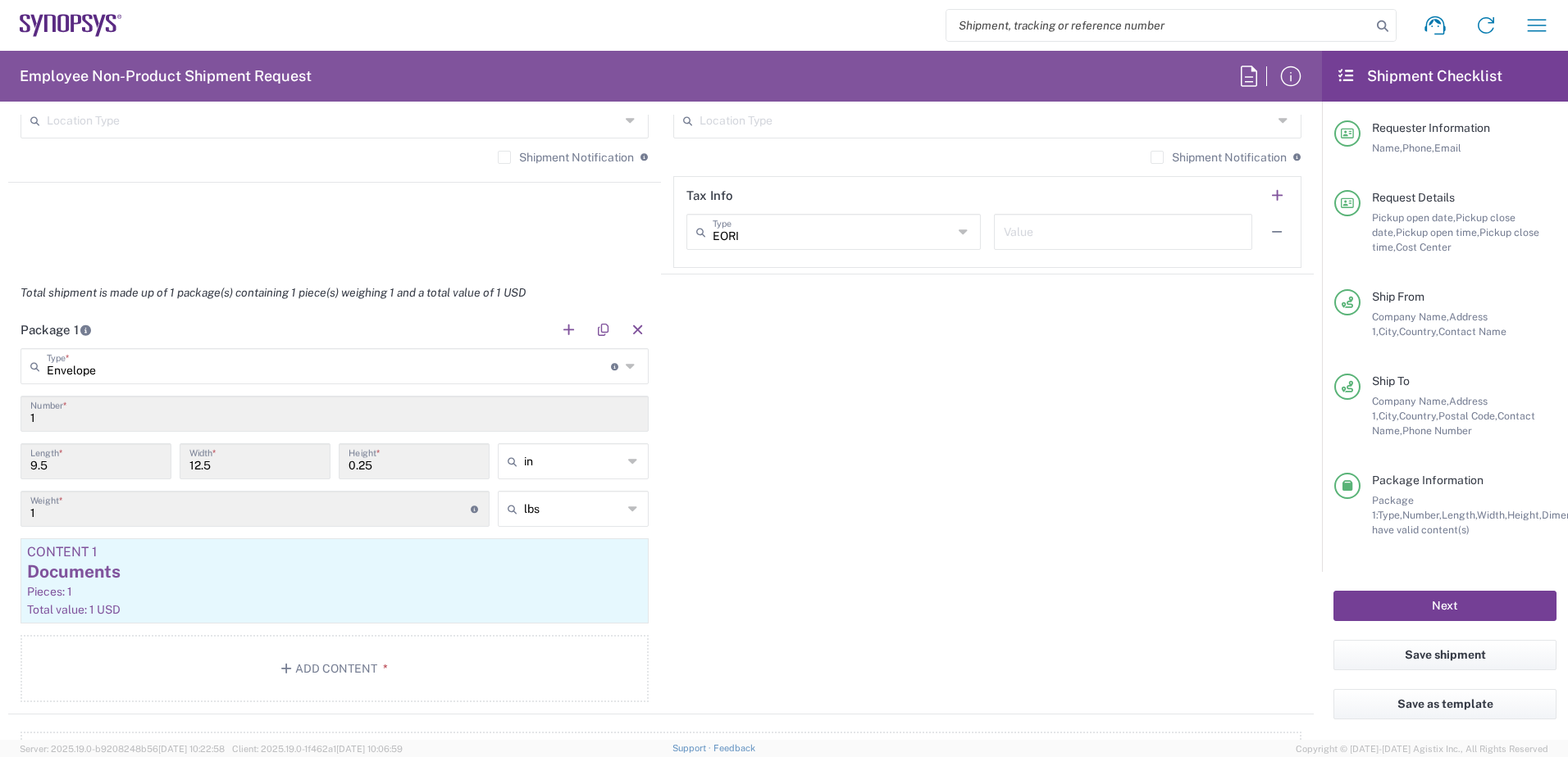
click at [1387, 606] on button "Next" at bounding box center [1444, 606] width 223 height 30
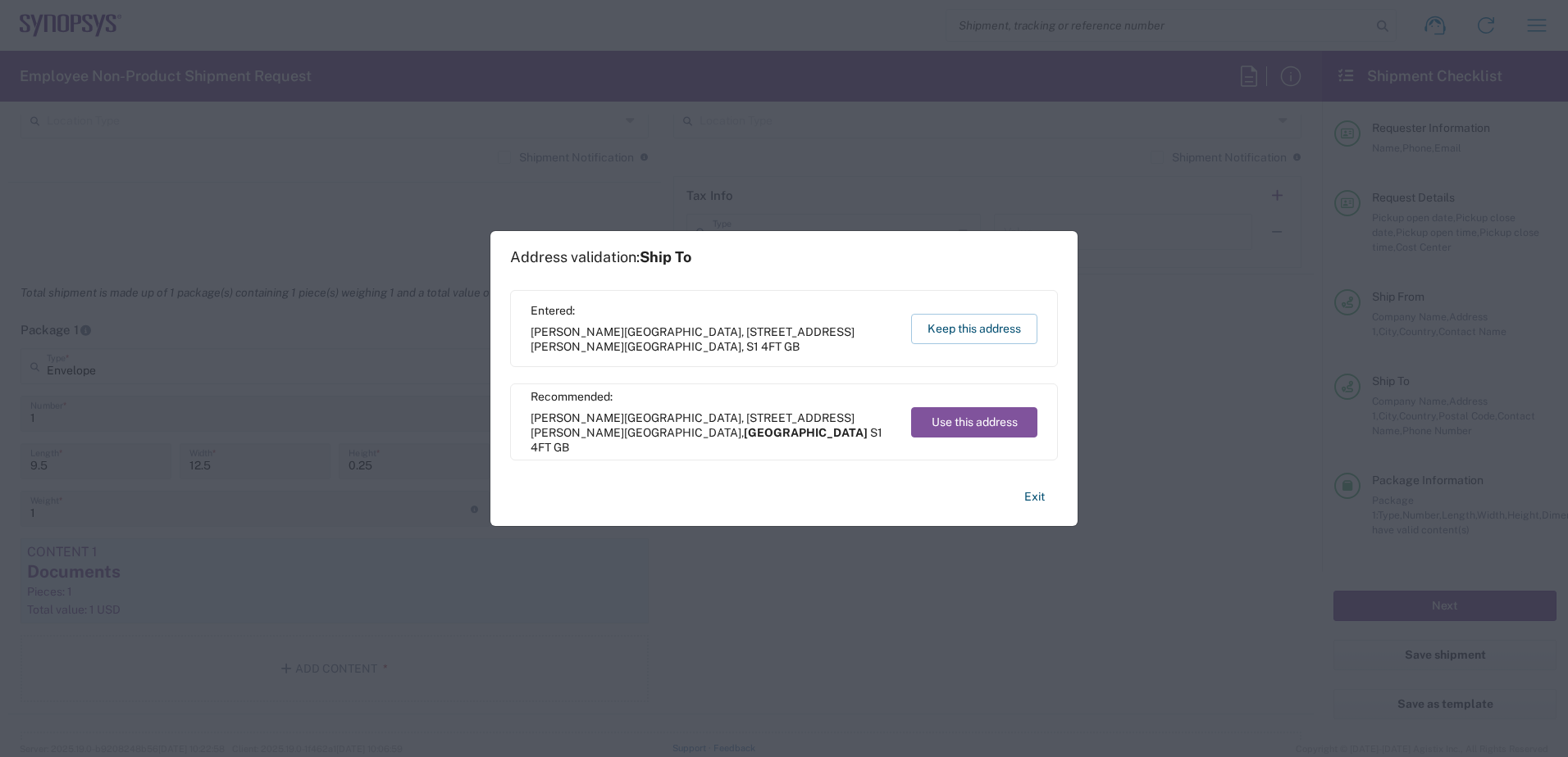
drag, startPoint x: 988, startPoint y: 328, endPoint x: 1150, endPoint y: 320, distance: 162.2
click at [1003, 328] on button "Keep this address" at bounding box center [974, 329] width 126 height 30
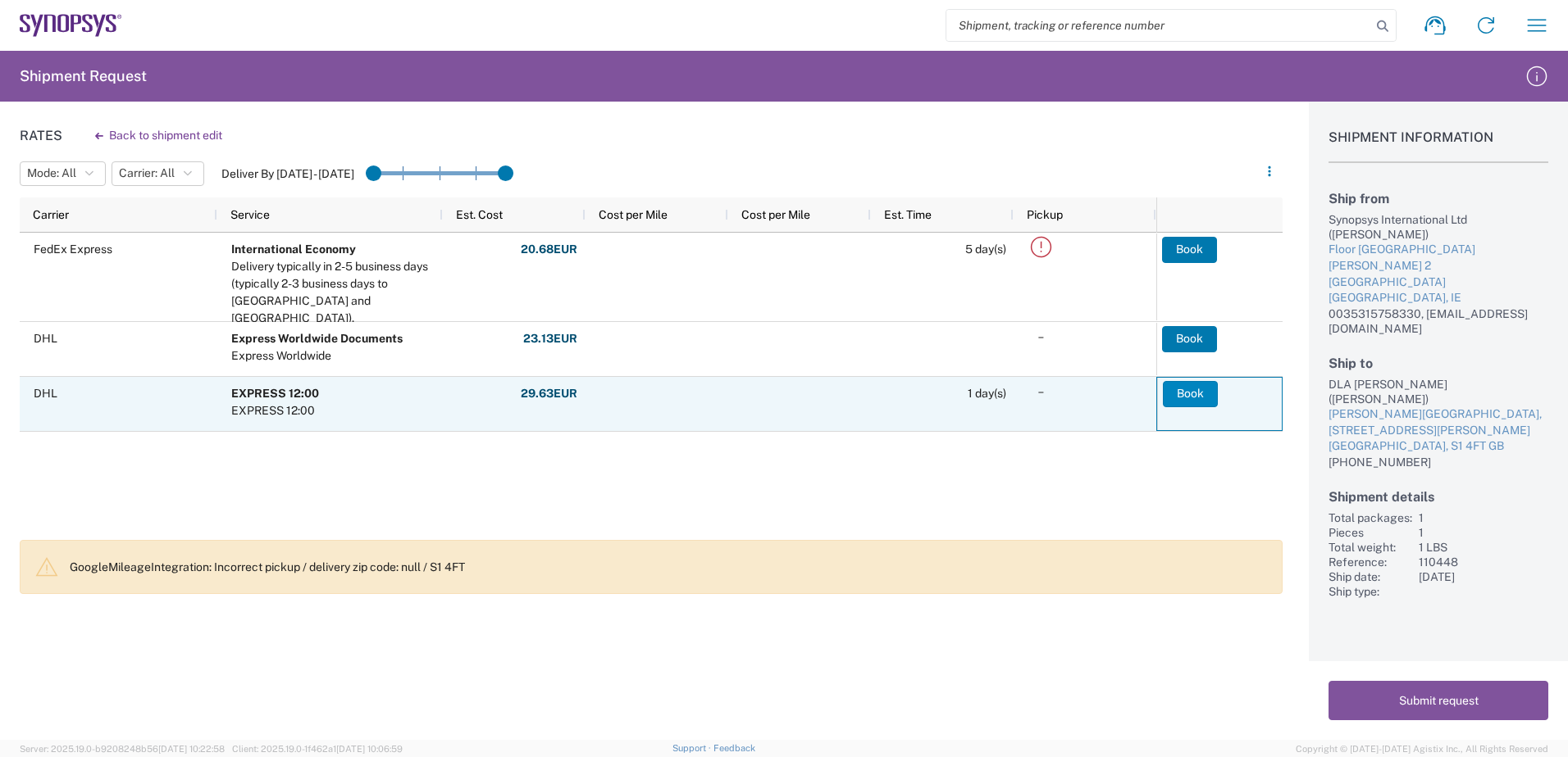
click at [1198, 395] on button "Book" at bounding box center [1190, 394] width 55 height 26
